Goal: Task Accomplishment & Management: Complete application form

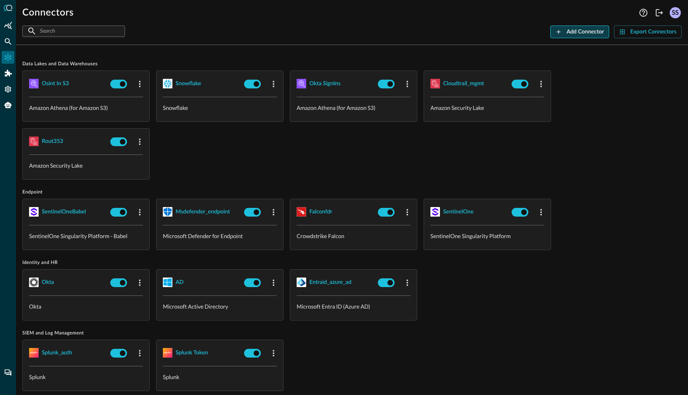
click at [580, 34] on div "Add Connector" at bounding box center [585, 32] width 37 height 10
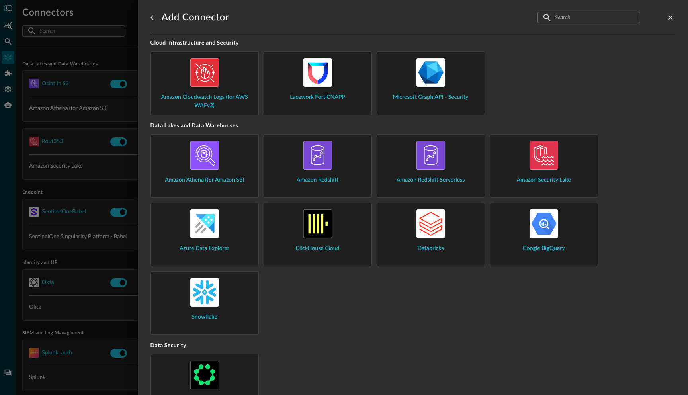
click at [564, 21] on input "text" at bounding box center [588, 17] width 67 height 15
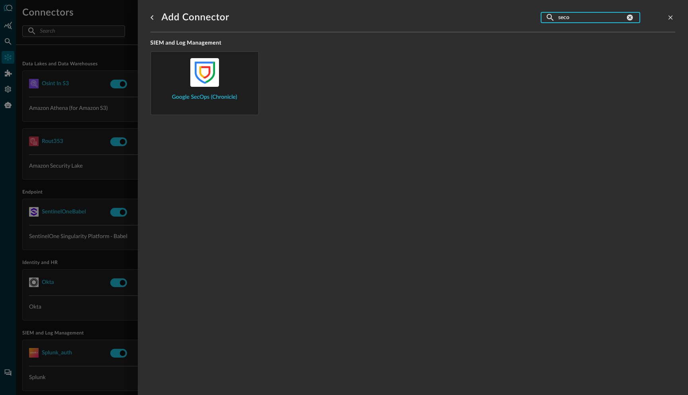
type input "seco"
click at [205, 75] on img at bounding box center [204, 72] width 29 height 29
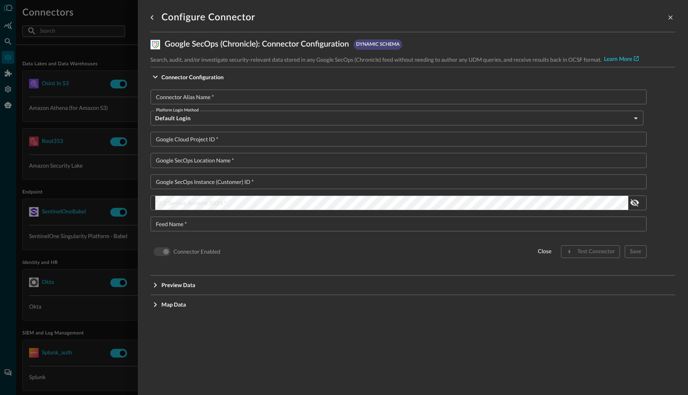
click at [249, 100] on input "Connector Alias Name   *" at bounding box center [401, 97] width 492 height 15
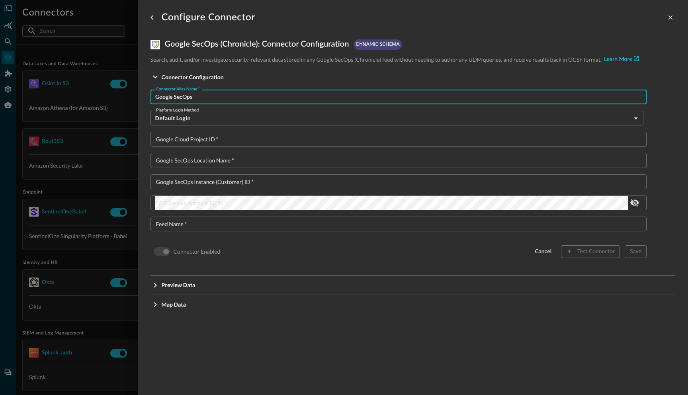
type input "Google SecOps"
click at [183, 123] on body "Connectors Help Logout SS ​ ​ Add Connector Export Connectors Data Lakes and Da…" at bounding box center [344, 197] width 688 height 395
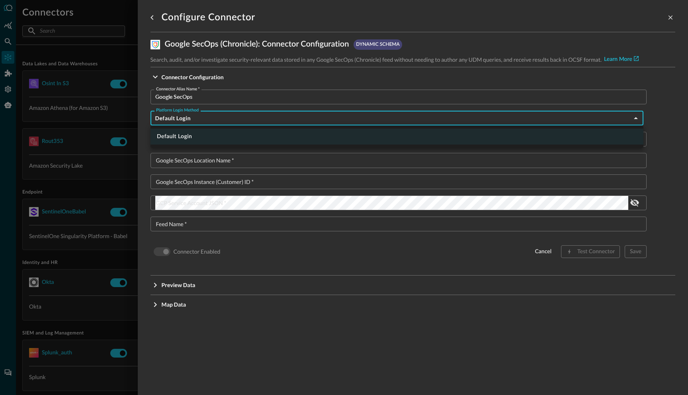
click at [183, 123] on div at bounding box center [344, 197] width 688 height 395
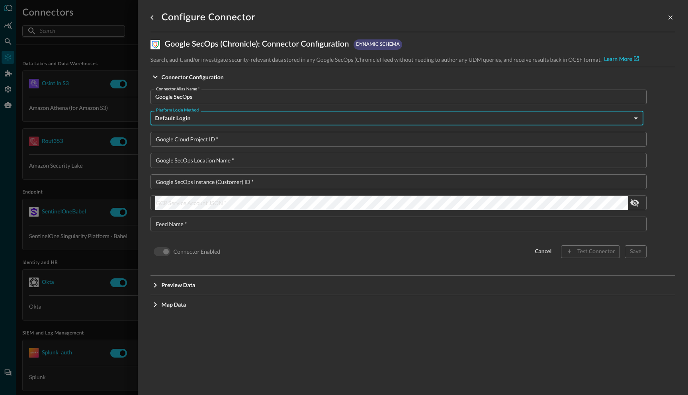
click at [187, 140] on input "Google Cloud Project ID   *" at bounding box center [401, 139] width 492 height 15
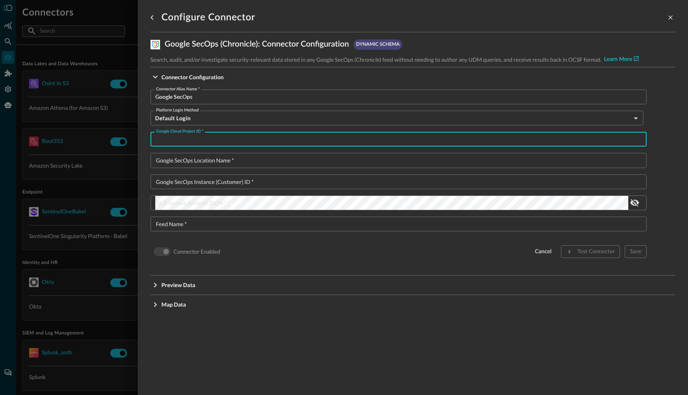
paste input "query-chronicle-dev"
type input "query-chronicle-dev"
click at [233, 185] on input "Google SecOps Instance (Customer) ID   *" at bounding box center [401, 182] width 492 height 15
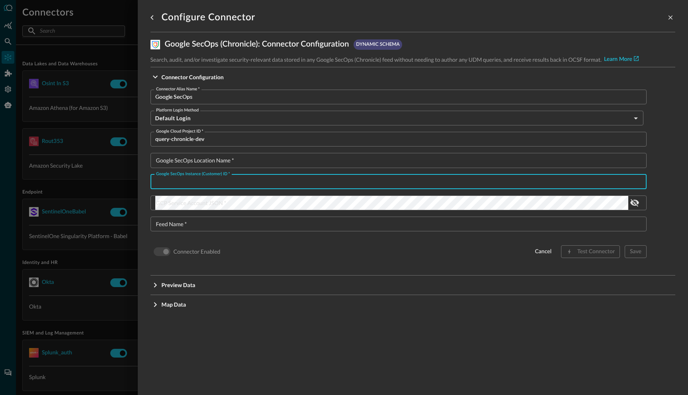
paste input "657883d0-616c-42f2-801a-bae6fcab4038"
type input "657883d0-616c-42f2-801a-bae6fcab4038"
click at [226, 163] on input "Google SecOps Location Name   *" at bounding box center [401, 160] width 492 height 15
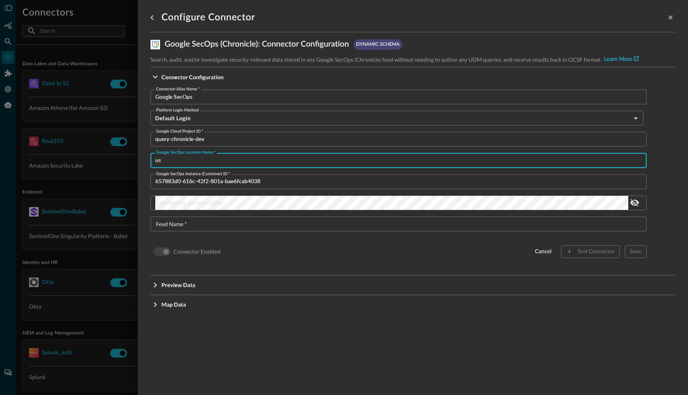
type input "us"
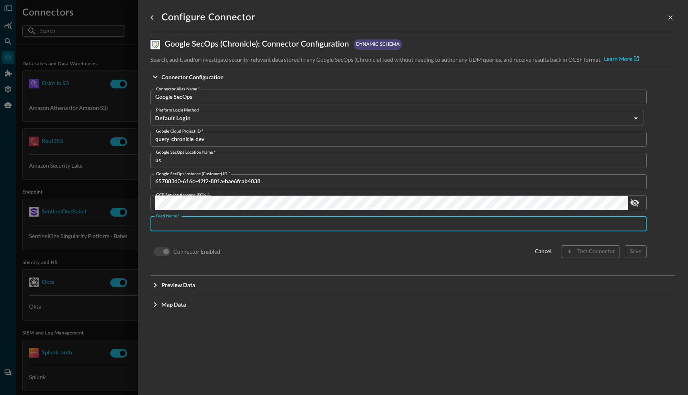
click at [248, 225] on input "Feed Name   *" at bounding box center [401, 224] width 492 height 15
paste input "ATB - EntraIDSignInLogs"
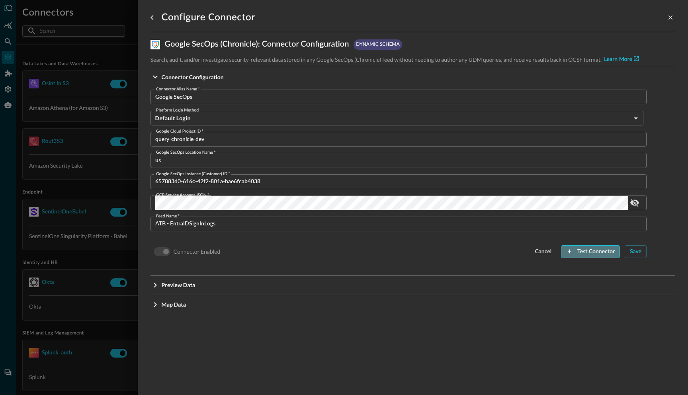
click at [584, 250] on div "Test Connector" at bounding box center [596, 252] width 37 height 10
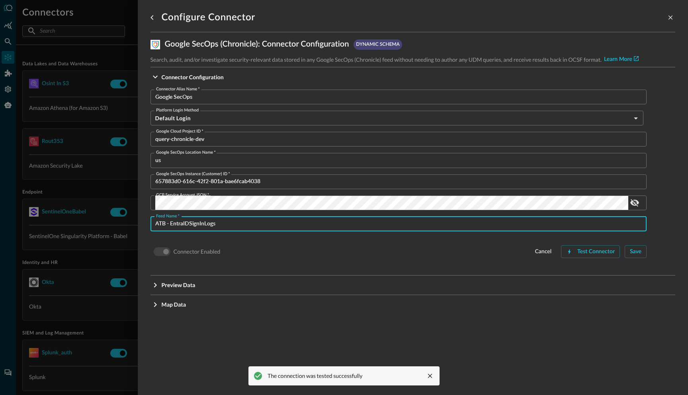
click at [232, 222] on input "ATB - EntraIDSignInLogs" at bounding box center [401, 224] width 492 height 15
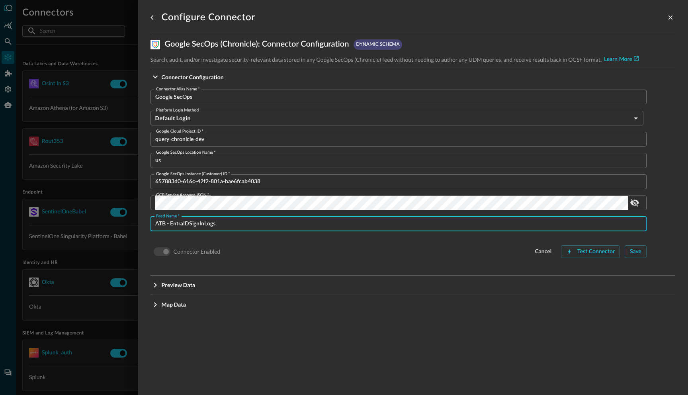
click at [232, 222] on input "ATB - EntraIDSignInLogs" at bounding box center [401, 224] width 492 height 15
paste input "| ATB - EntraIDAlerts | ATB - EntraIDAuditLogs | Honeypot ALB"
click at [593, 253] on div "Test Connector" at bounding box center [596, 252] width 37 height 10
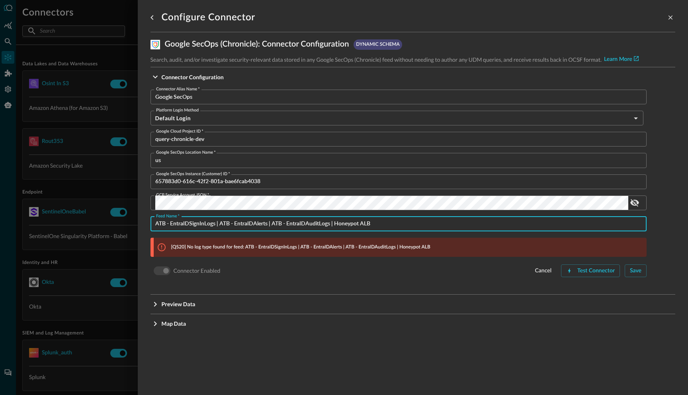
click at [216, 224] on input "ATB - EntraIDSignInLogs | ATB - EntraIDAlerts | ATB - EntraIDAuditLogs | Honeyp…" at bounding box center [401, 224] width 492 height 15
drag, startPoint x: 216, startPoint y: 224, endPoint x: 412, endPoint y: 237, distance: 196.5
click at [412, 237] on div "Connector Alias Name   * Google SecOps Connector Alias Name   * Platform Login …" at bounding box center [399, 184] width 496 height 189
type input "ATB - EntraIDSignInLogs"
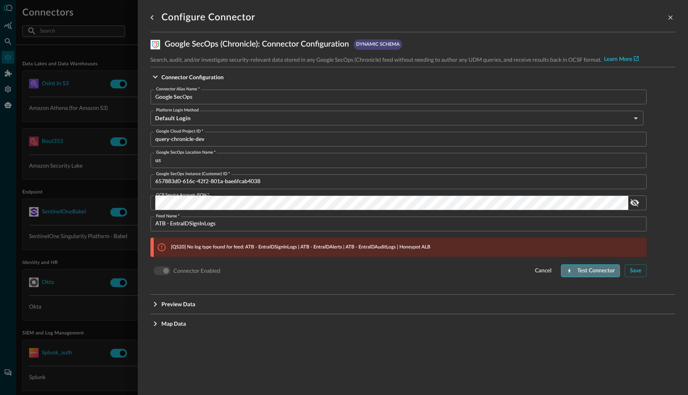
click at [590, 273] on div "Test Connector" at bounding box center [596, 271] width 37 height 10
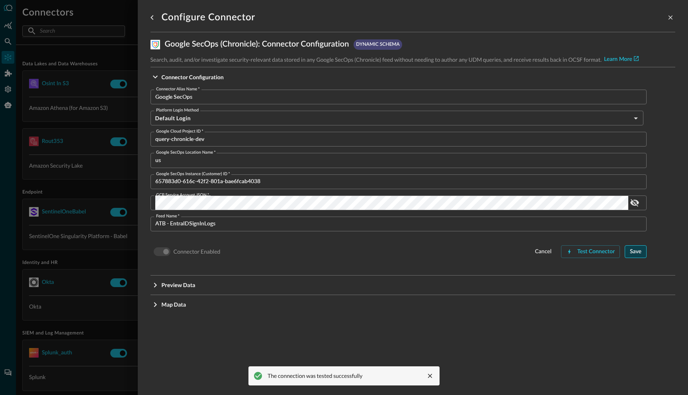
click at [635, 257] on button "Save" at bounding box center [636, 251] width 22 height 13
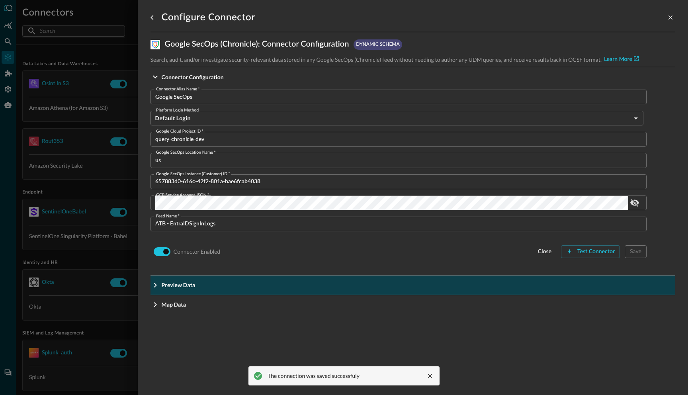
click at [298, 81] on span "Preview Data" at bounding box center [416, 77] width 508 height 8
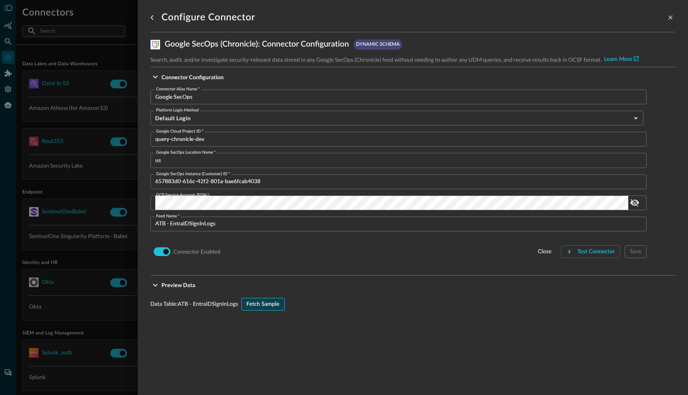
click at [264, 307] on div "Fetch Sample" at bounding box center [263, 305] width 33 height 10
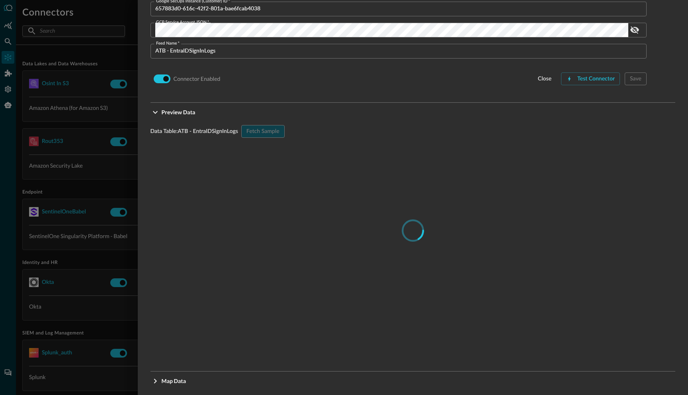
scroll to position [181, 0]
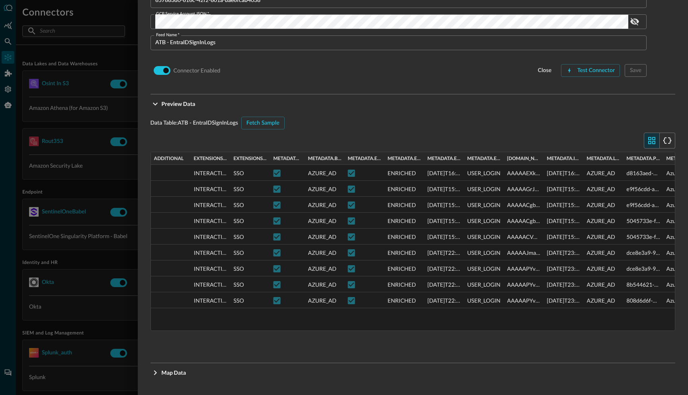
drag, startPoint x: 308, startPoint y: 157, endPoint x: 302, endPoint y: 151, distance: 8.2
click at [302, 152] on div "Press ENTER to sort Drag here to set row groups Drag here to set column labels …" at bounding box center [413, 241] width 525 height 179
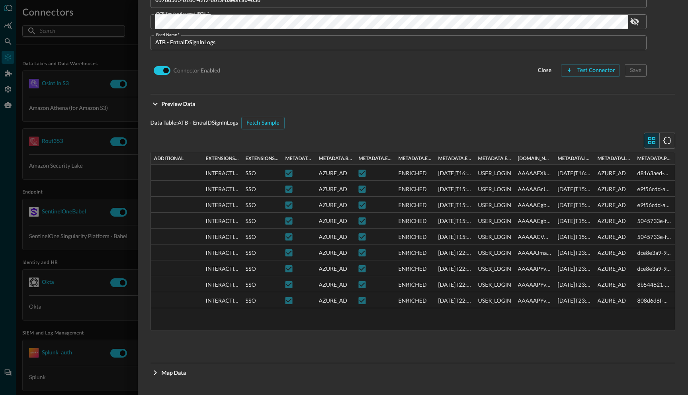
drag, startPoint x: 188, startPoint y: 157, endPoint x: 200, endPoint y: 151, distance: 13.0
click at [200, 151] on div "Press ENTER to sort Drag here to set row groups Drag here to set column labels …" at bounding box center [413, 232] width 525 height 198
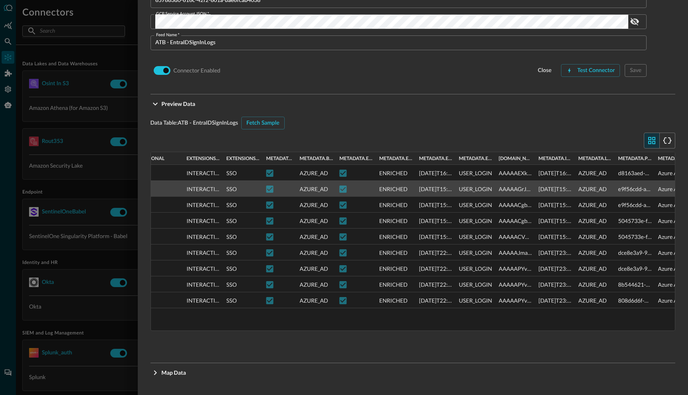
scroll to position [0, 0]
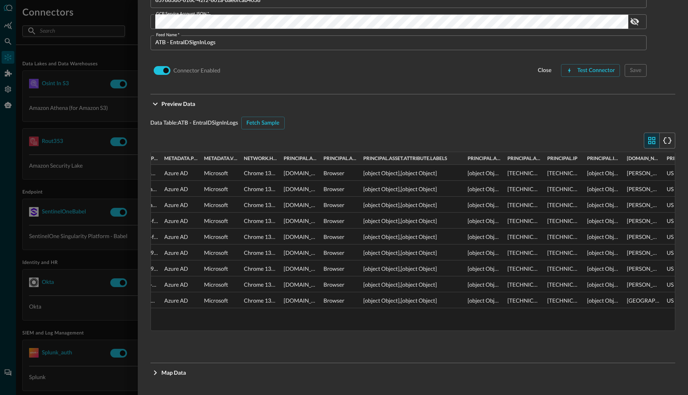
drag, startPoint x: 400, startPoint y: 159, endPoint x: 464, endPoint y: 157, distance: 64.6
click at [464, 157] on div at bounding box center [464, 158] width 3 height 13
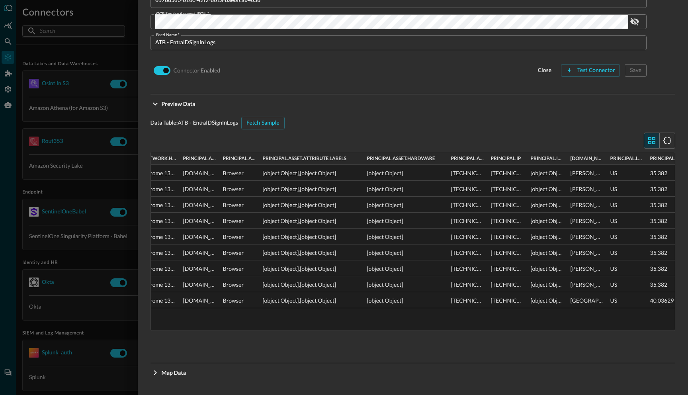
drag, startPoint x: 402, startPoint y: 157, endPoint x: 446, endPoint y: 159, distance: 44.3
click at [446, 159] on div at bounding box center [447, 158] width 3 height 13
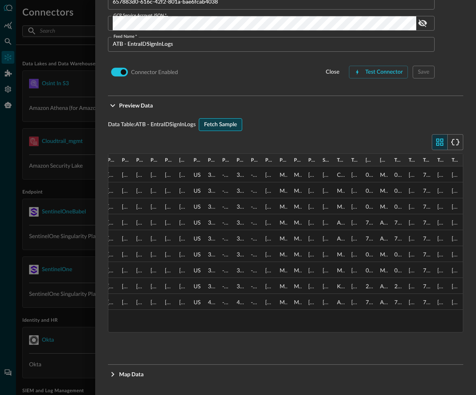
click at [223, 124] on div "Fetch Sample" at bounding box center [220, 125] width 33 height 10
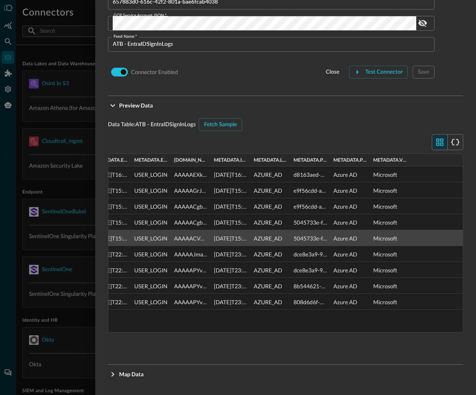
scroll to position [0, 335]
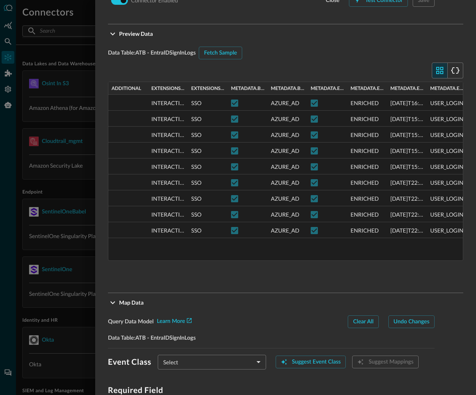
scroll to position [270, 0]
